Goal: Information Seeking & Learning: Check status

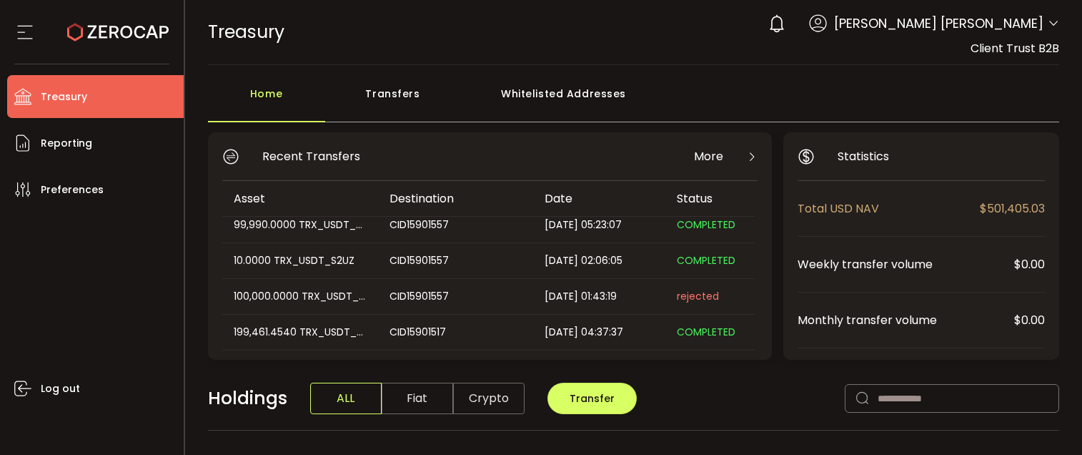
scroll to position [214, 0]
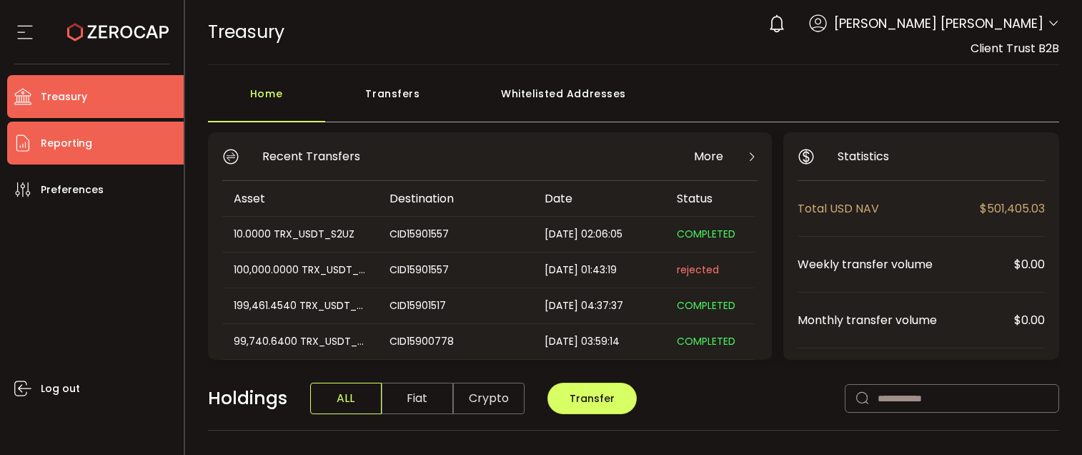
click at [99, 144] on li "Reporting" at bounding box center [95, 143] width 177 height 43
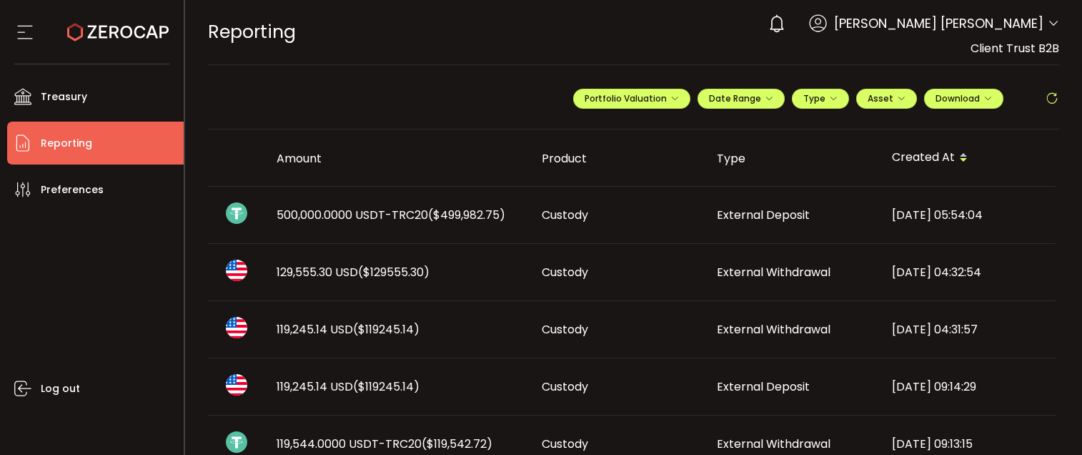
click at [448, 218] on span "($499,982.75)" at bounding box center [466, 215] width 77 height 16
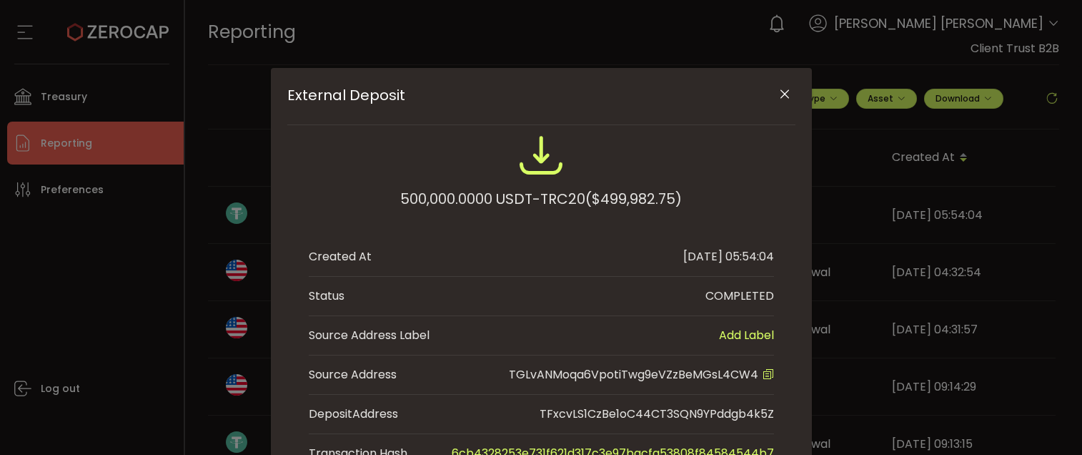
click at [781, 94] on icon "Close" at bounding box center [785, 94] width 14 height 14
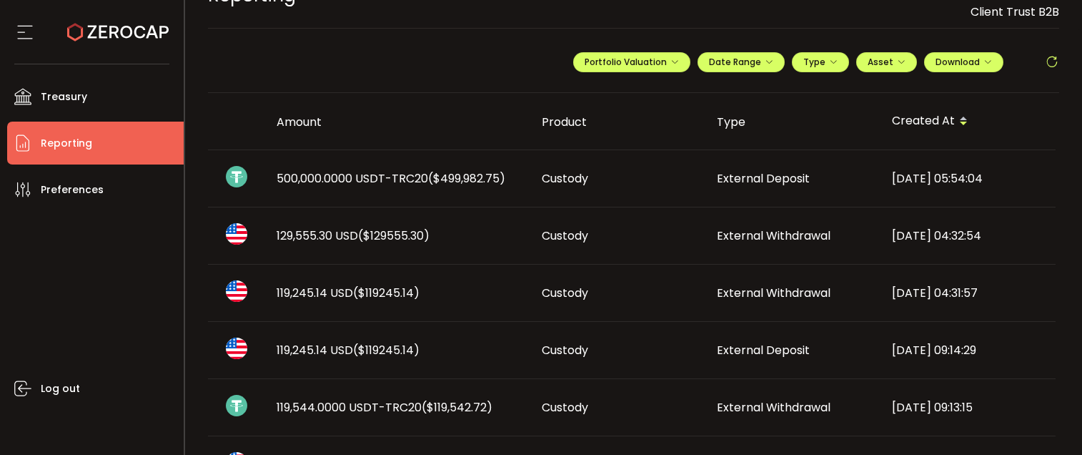
scroll to position [71, 0]
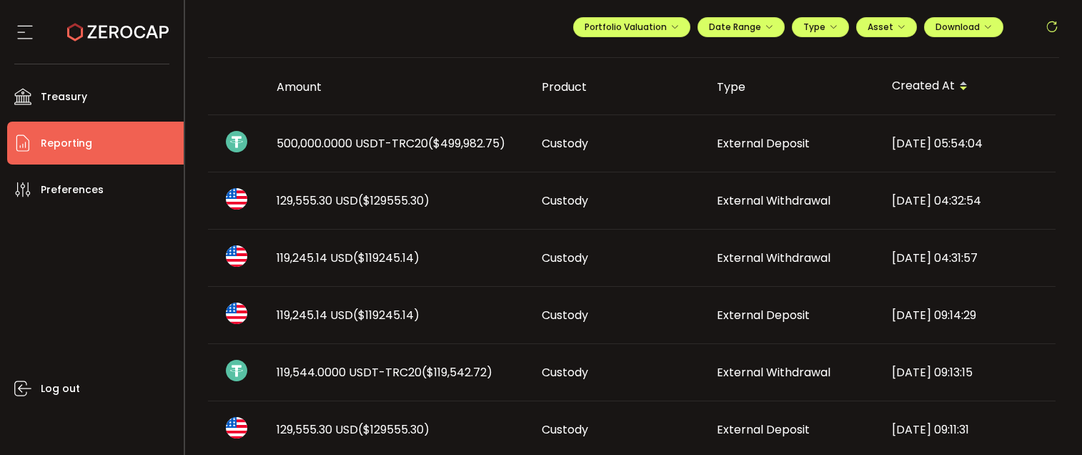
click at [468, 148] on span "($499,982.75)" at bounding box center [466, 143] width 77 height 16
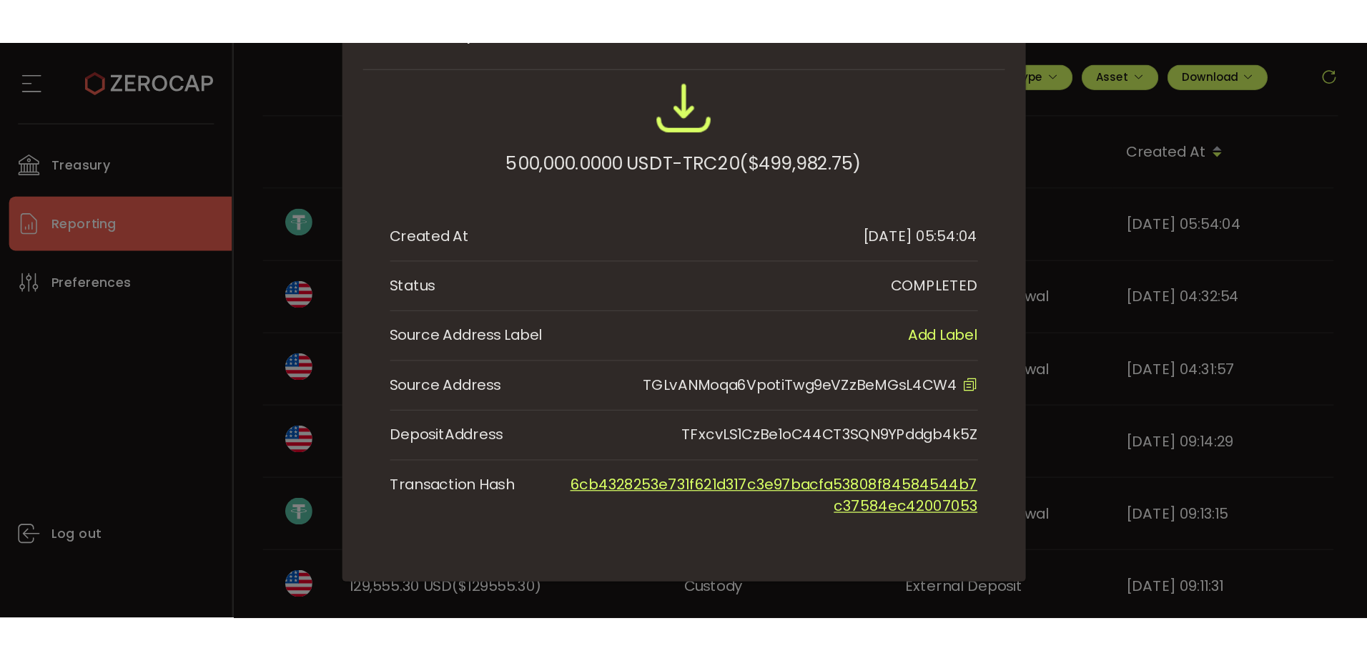
scroll to position [111, 0]
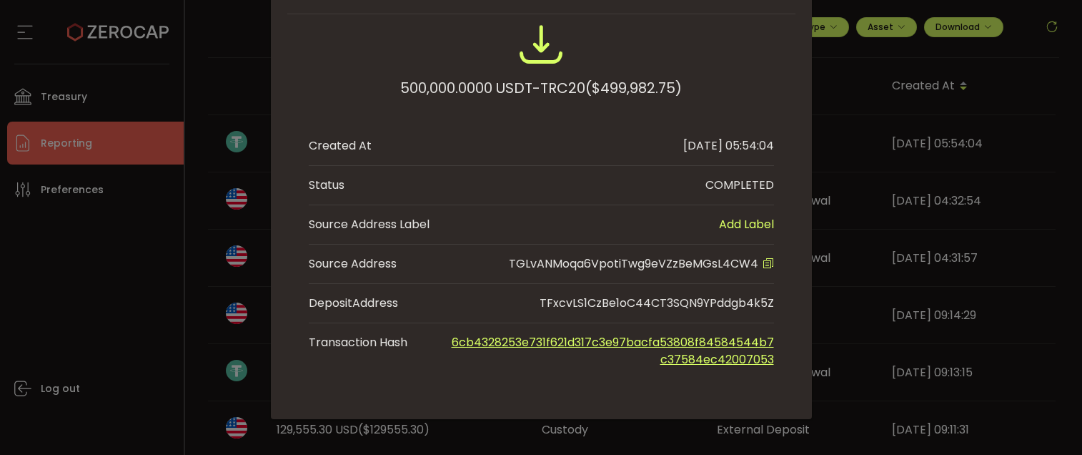
click at [772, 261] on div "500,000.0000 USDT-TRC20 ($499,982.75) Created At [DATE] 05:54:04 Status COMPLET…" at bounding box center [541, 199] width 508 height 357
click at [766, 261] on icon "External Deposit" at bounding box center [768, 262] width 11 height 11
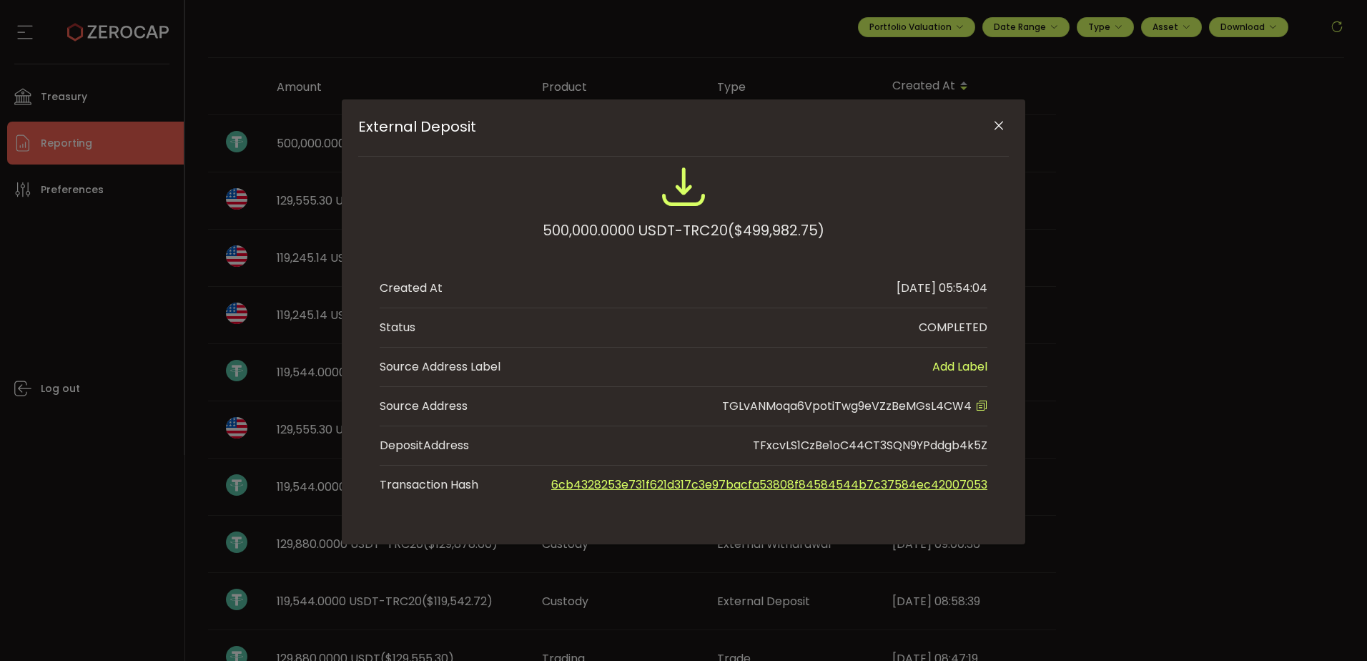
scroll to position [0, 0]
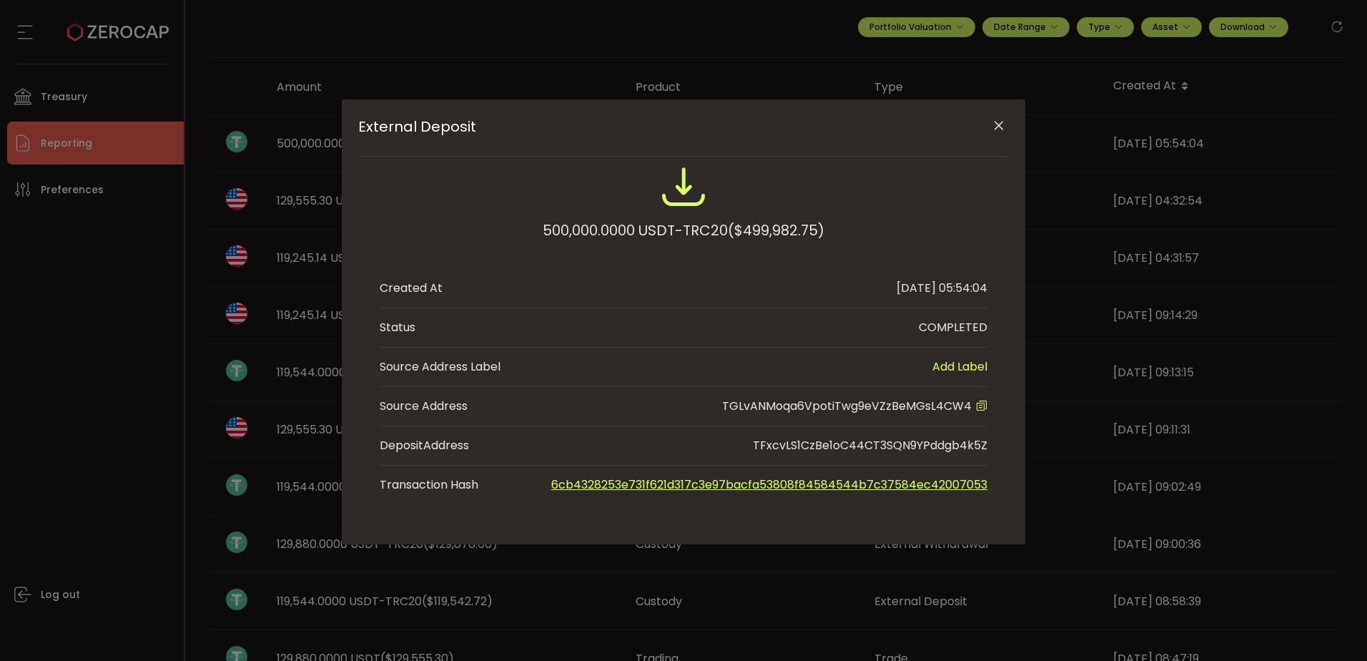
click at [996, 123] on icon "Close" at bounding box center [999, 126] width 14 height 14
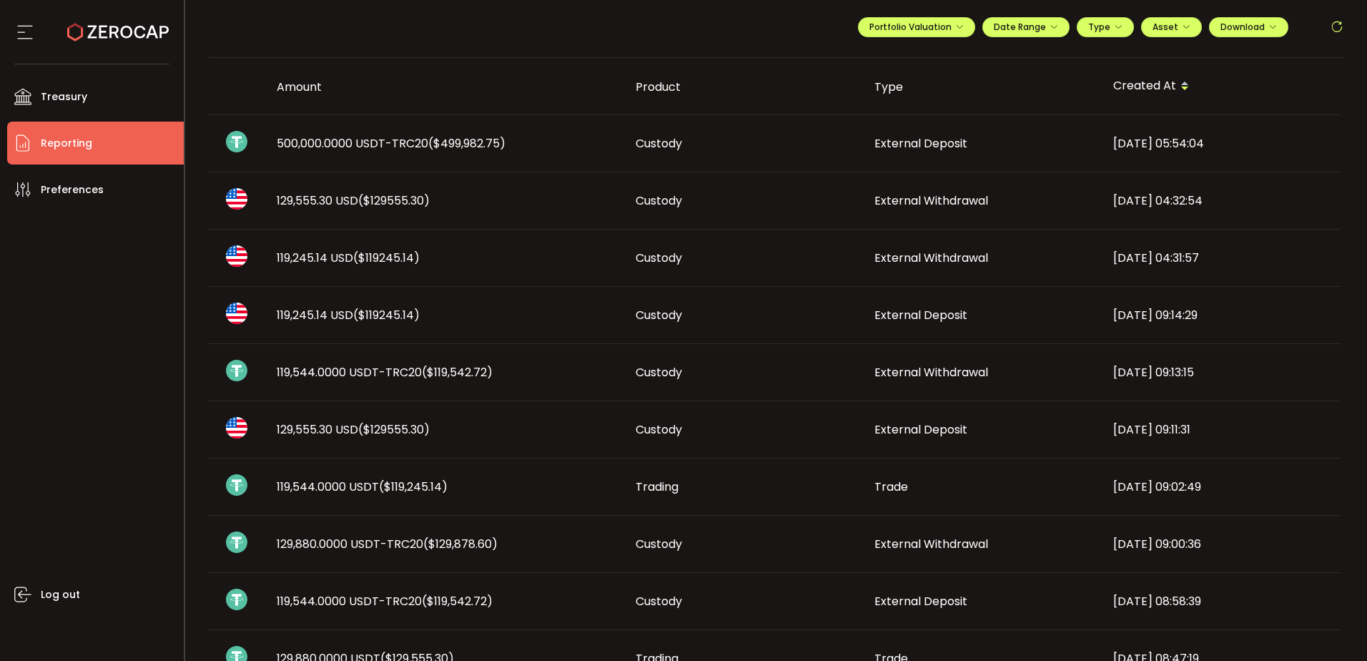
click at [399, 147] on span "500,000.0000 USDT-TRC20 ($499,982.75)" at bounding box center [391, 143] width 229 height 16
